Goal: Check status: Check status

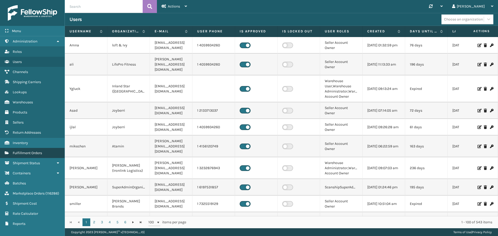
click at [37, 156] on link "Fulfillment Orders" at bounding box center [32, 153] width 65 height 10
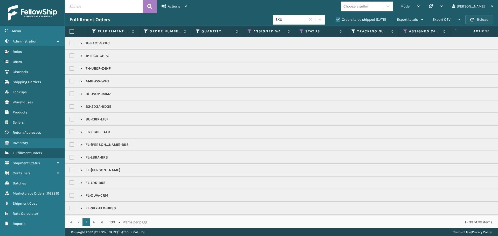
click at [484, 23] on button "Reload" at bounding box center [479, 19] width 28 height 9
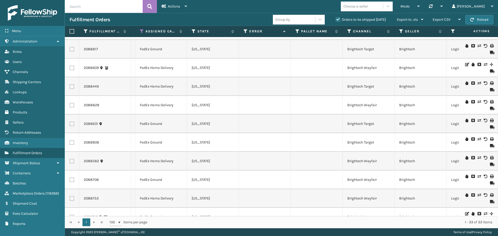
scroll to position [441, 263]
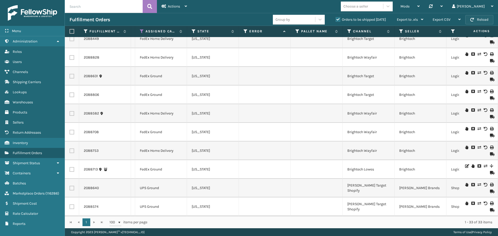
click at [476, 21] on button "Reload" at bounding box center [479, 19] width 28 height 9
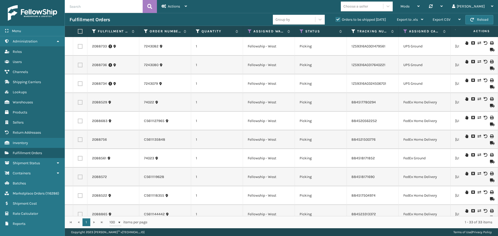
click at [476, 21] on button "Reload" at bounding box center [479, 19] width 28 height 9
